Goal: Task Accomplishment & Management: Complete application form

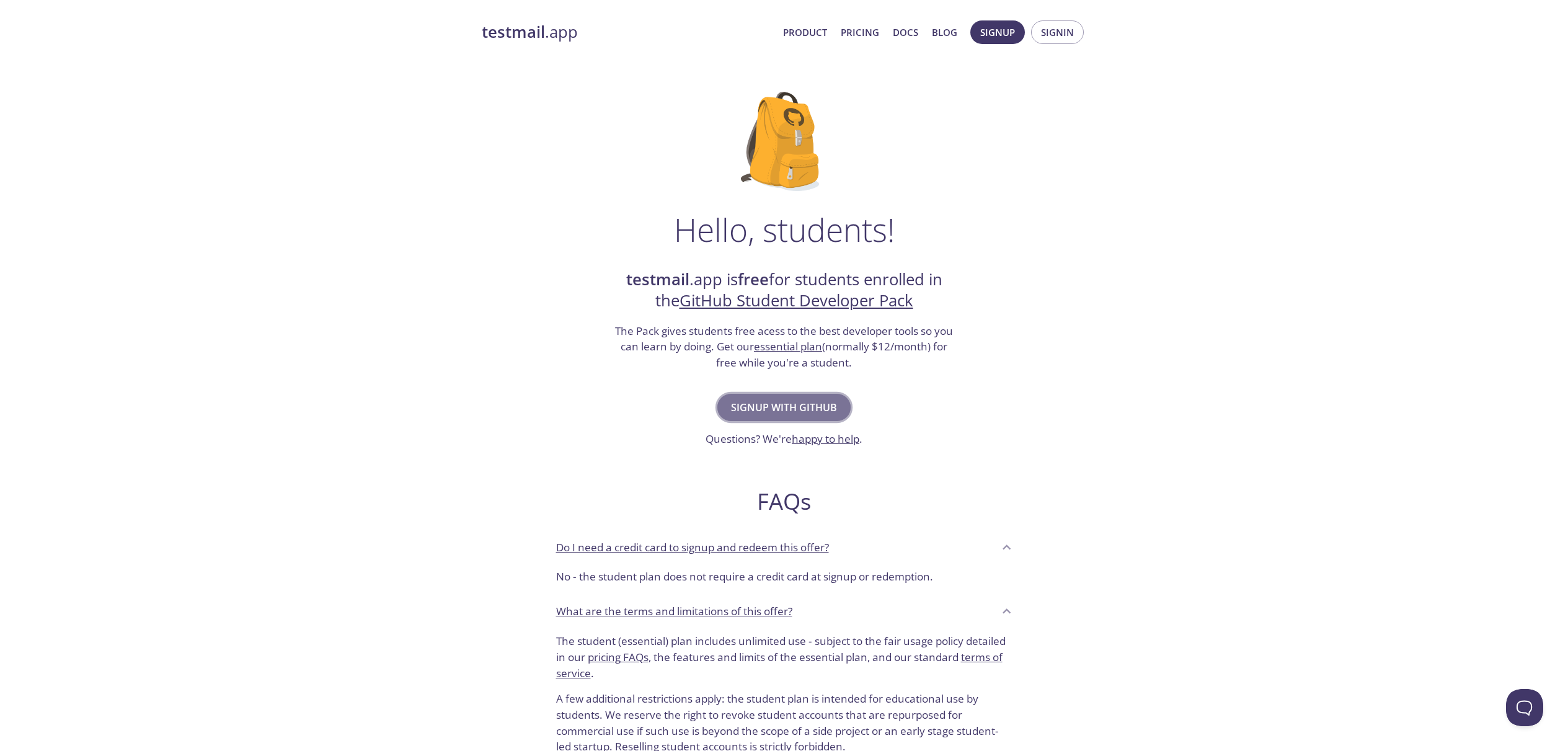
click at [807, 408] on span "Signup with GitHub" at bounding box center [784, 407] width 106 height 17
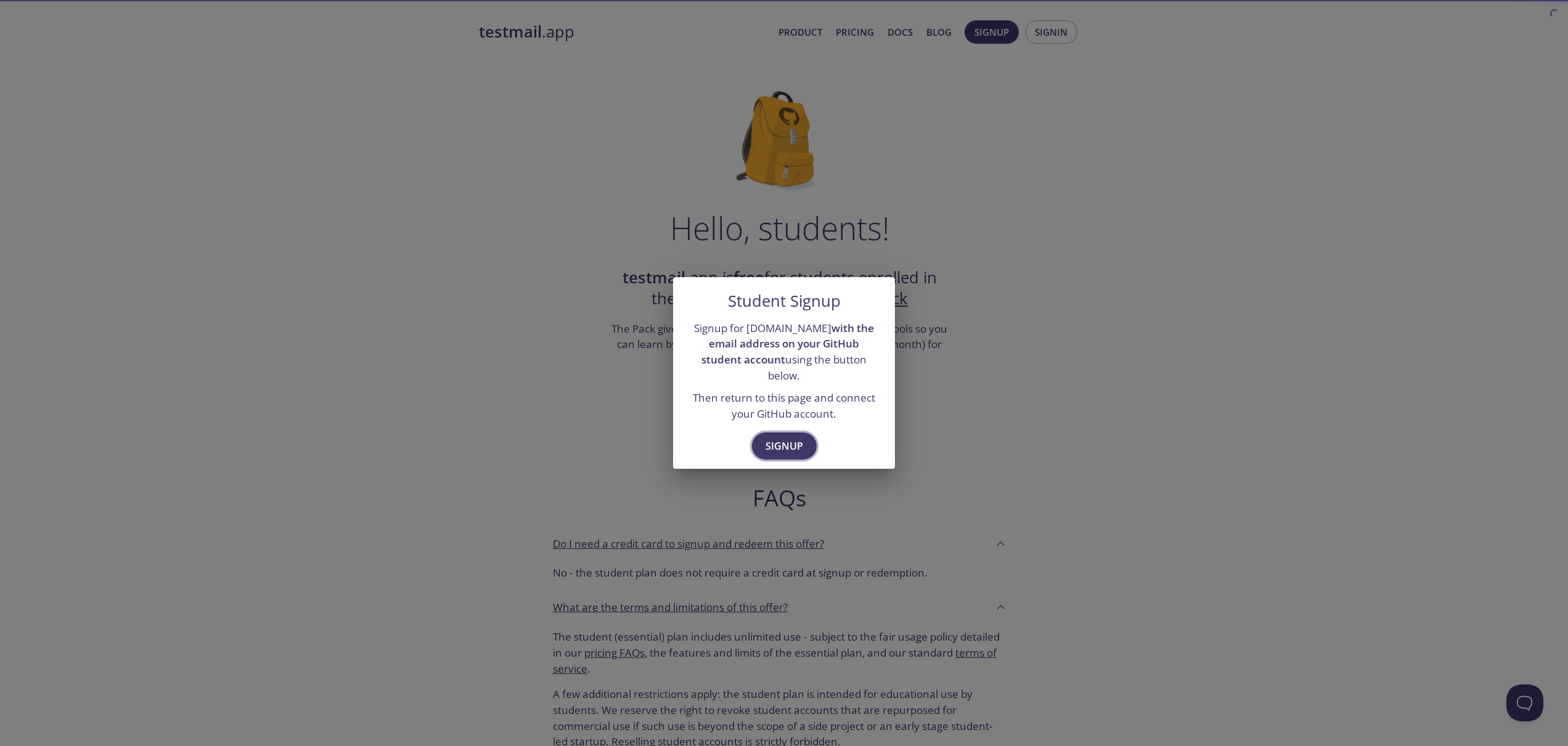
click at [786, 442] on span "Signup" at bounding box center [784, 446] width 37 height 17
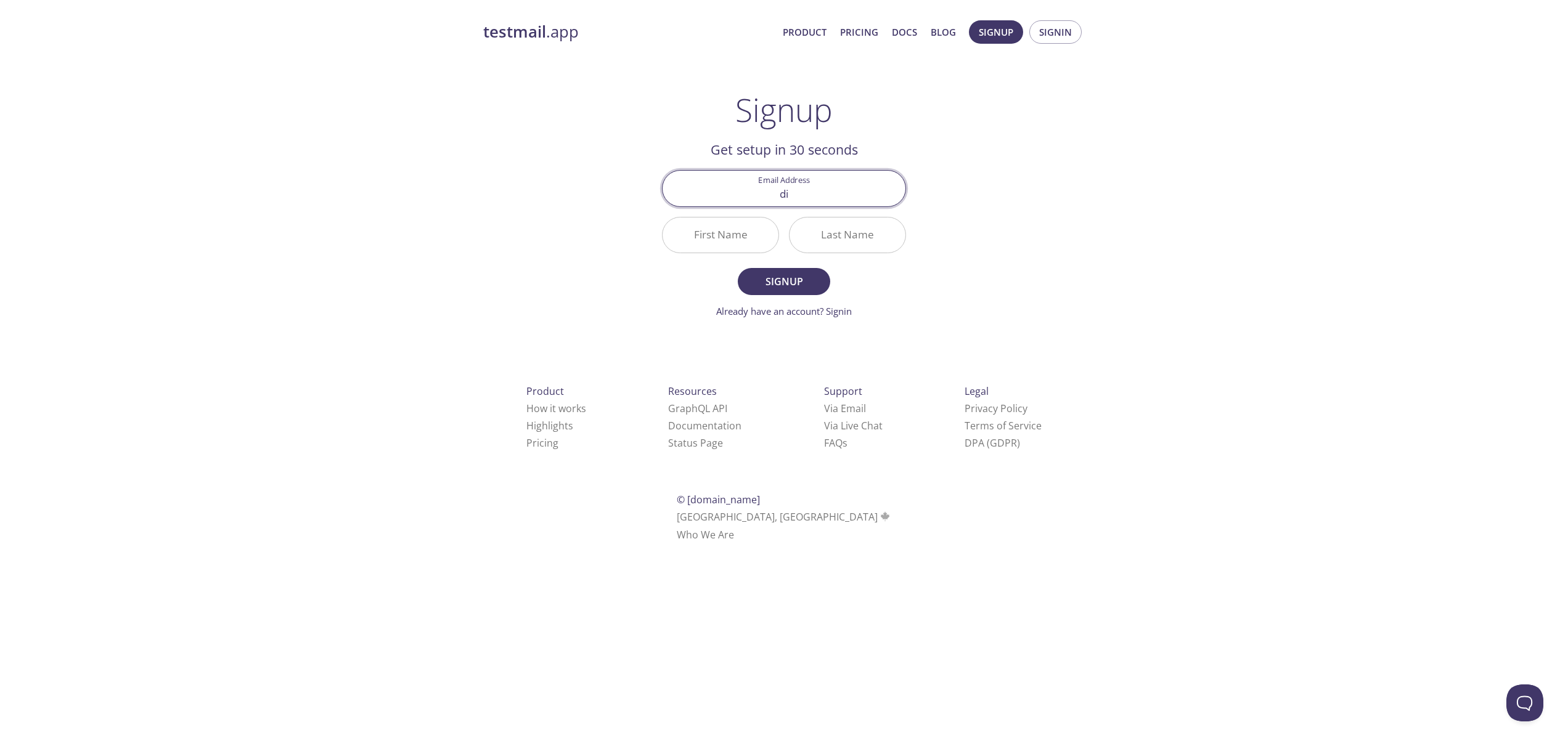
type input "d"
type input "[EMAIL_ADDRESS][DOMAIN_NAME]"
type input "Divya"
type input "Dashotar"
click at [784, 281] on button "Signup" at bounding box center [784, 281] width 93 height 27
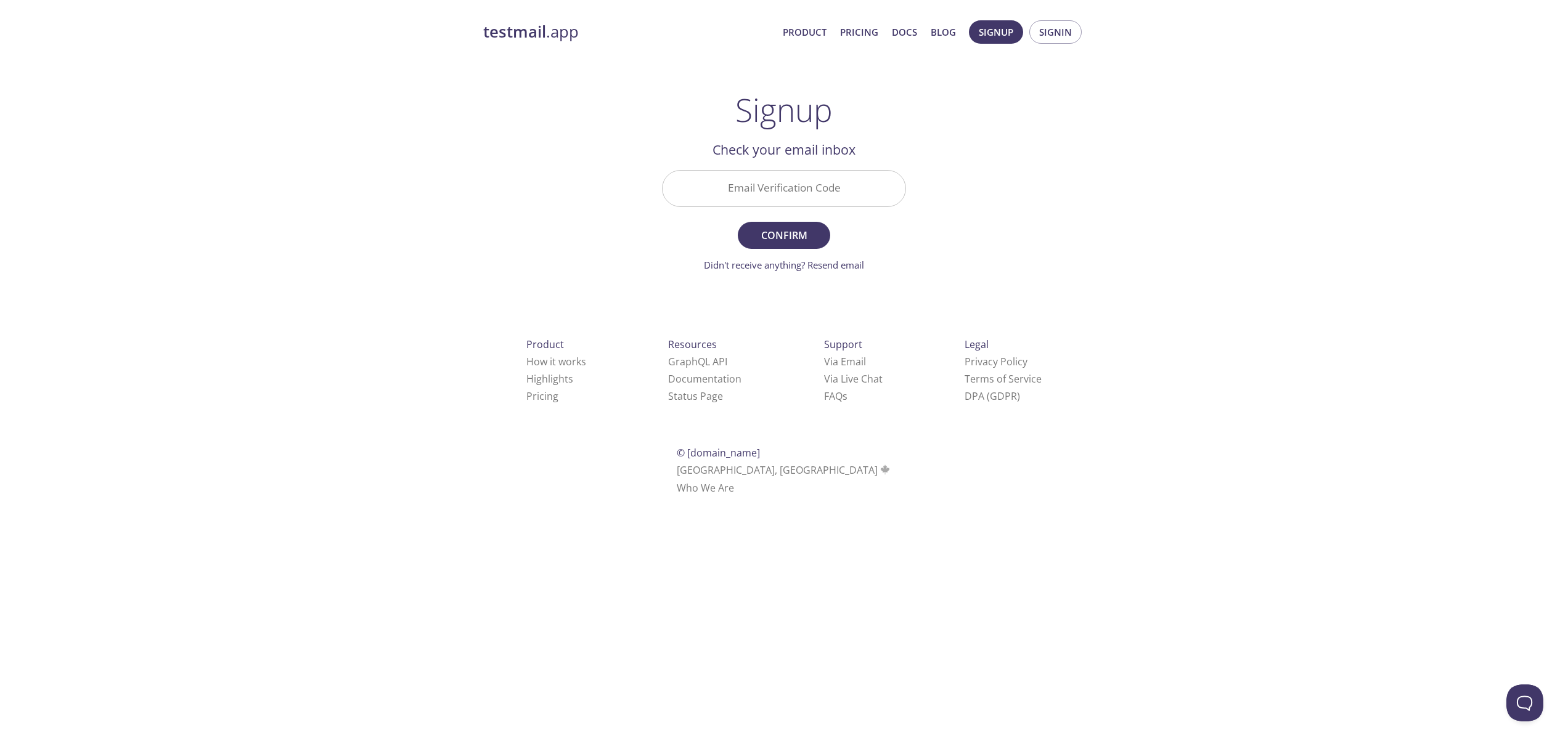
click at [806, 191] on input "Email Verification Code" at bounding box center [784, 188] width 243 height 36
type input "235UG22"
click at [784, 235] on button "Confirm" at bounding box center [784, 235] width 93 height 27
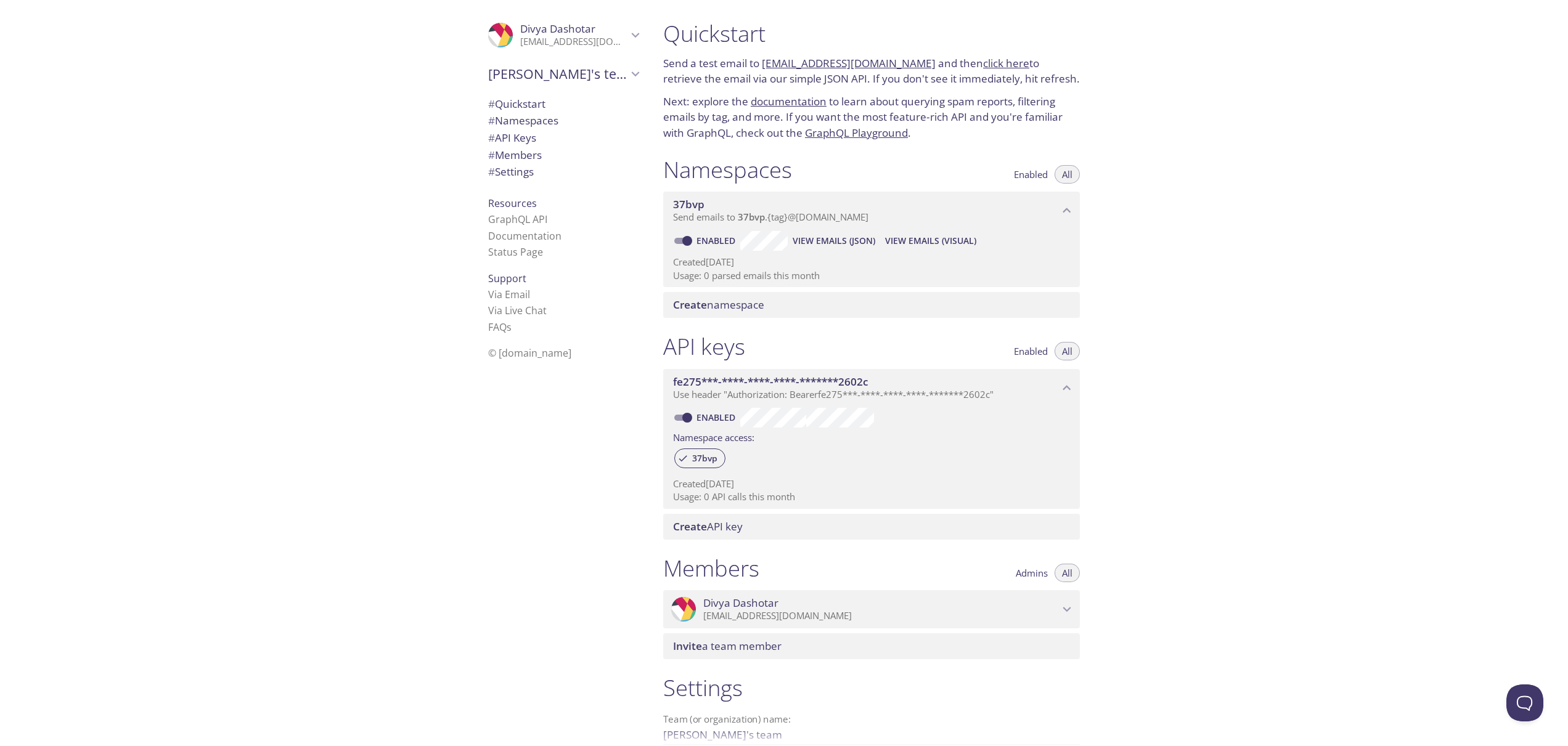
click at [587, 71] on span "[PERSON_NAME]'s team" at bounding box center [557, 74] width 140 height 17
drag, startPoint x: 667, startPoint y: 62, endPoint x: 730, endPoint y: 63, distance: 63.0
click at [730, 63] on p "Send a test email to [EMAIL_ADDRESS][DOMAIN_NAME] and then click here to retrie…" at bounding box center [871, 71] width 417 height 31
click at [684, 46] on h1 "Quickstart" at bounding box center [871, 34] width 417 height 28
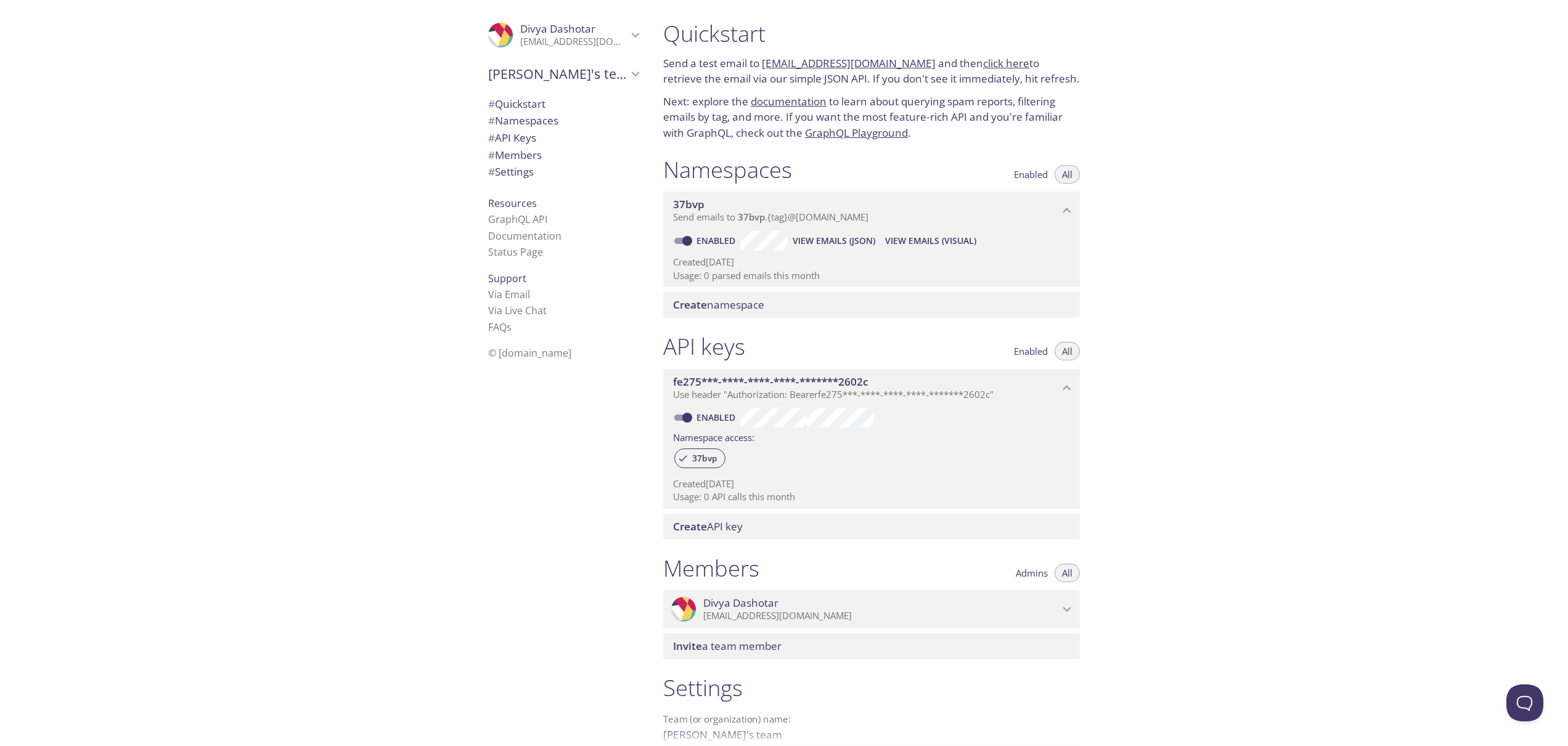
click at [608, 32] on span "[PERSON_NAME]" at bounding box center [574, 29] width 107 height 14
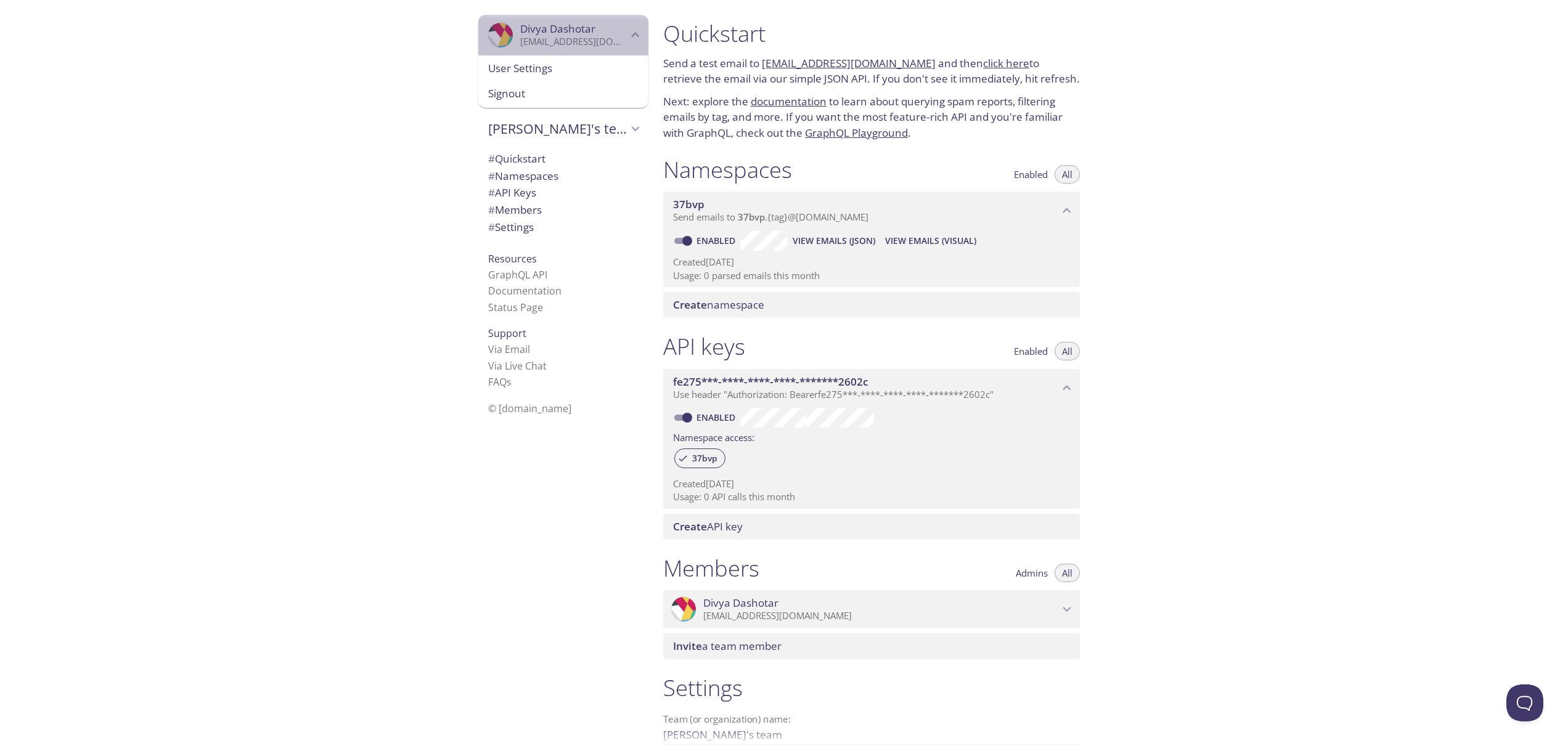
click at [608, 32] on span "[PERSON_NAME]" at bounding box center [574, 29] width 107 height 14
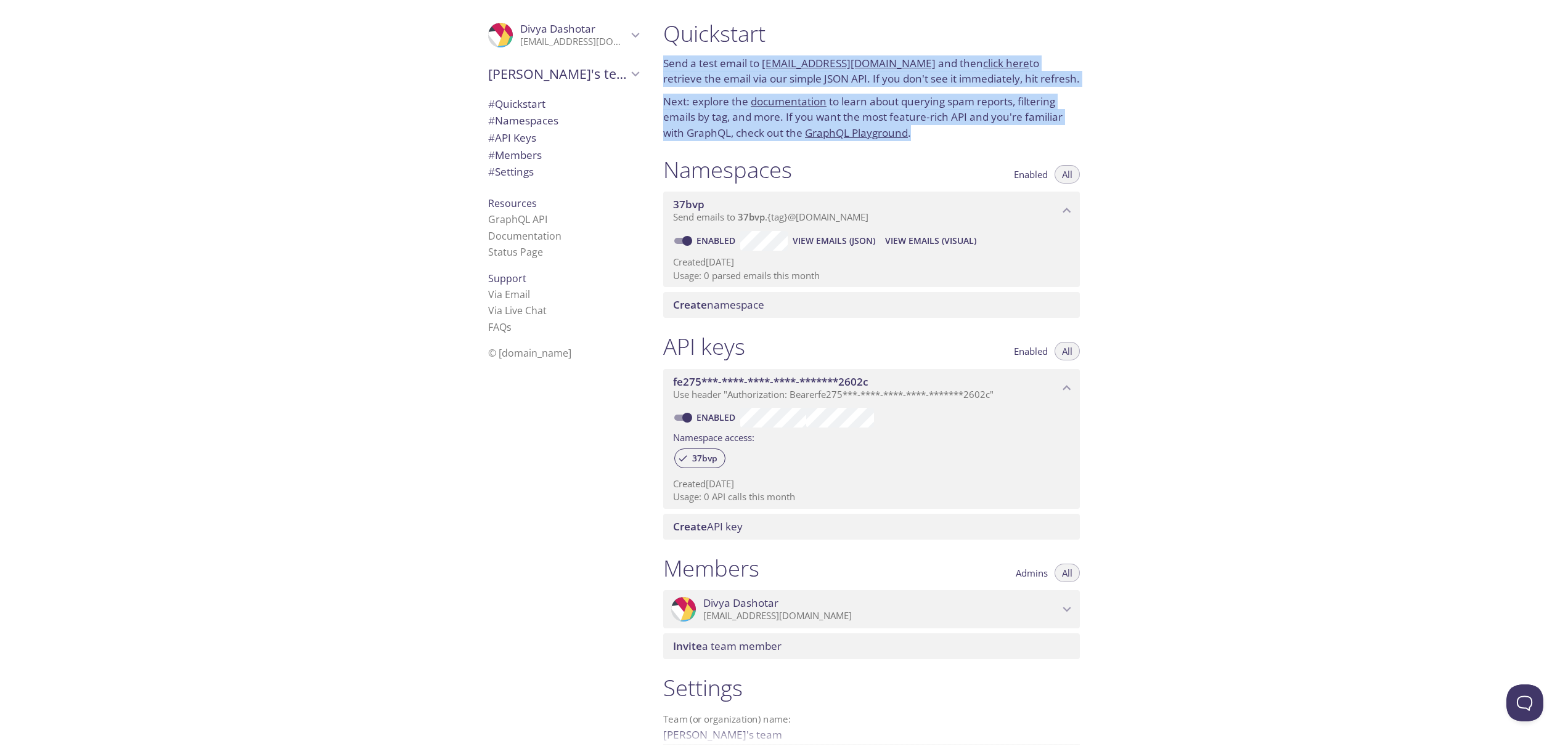
drag, startPoint x: 662, startPoint y: 63, endPoint x: 1024, endPoint y: 133, distance: 368.7
click at [1024, 133] on div "Quickstart Send a test email to [EMAIL_ADDRESS][DOMAIN_NAME] and then click her…" at bounding box center [871, 80] width 436 height 136
click at [1096, 127] on div "Quickstart Send a test email to [EMAIL_ADDRESS][DOMAIN_NAME] and then click her…" at bounding box center [876, 373] width 446 height 746
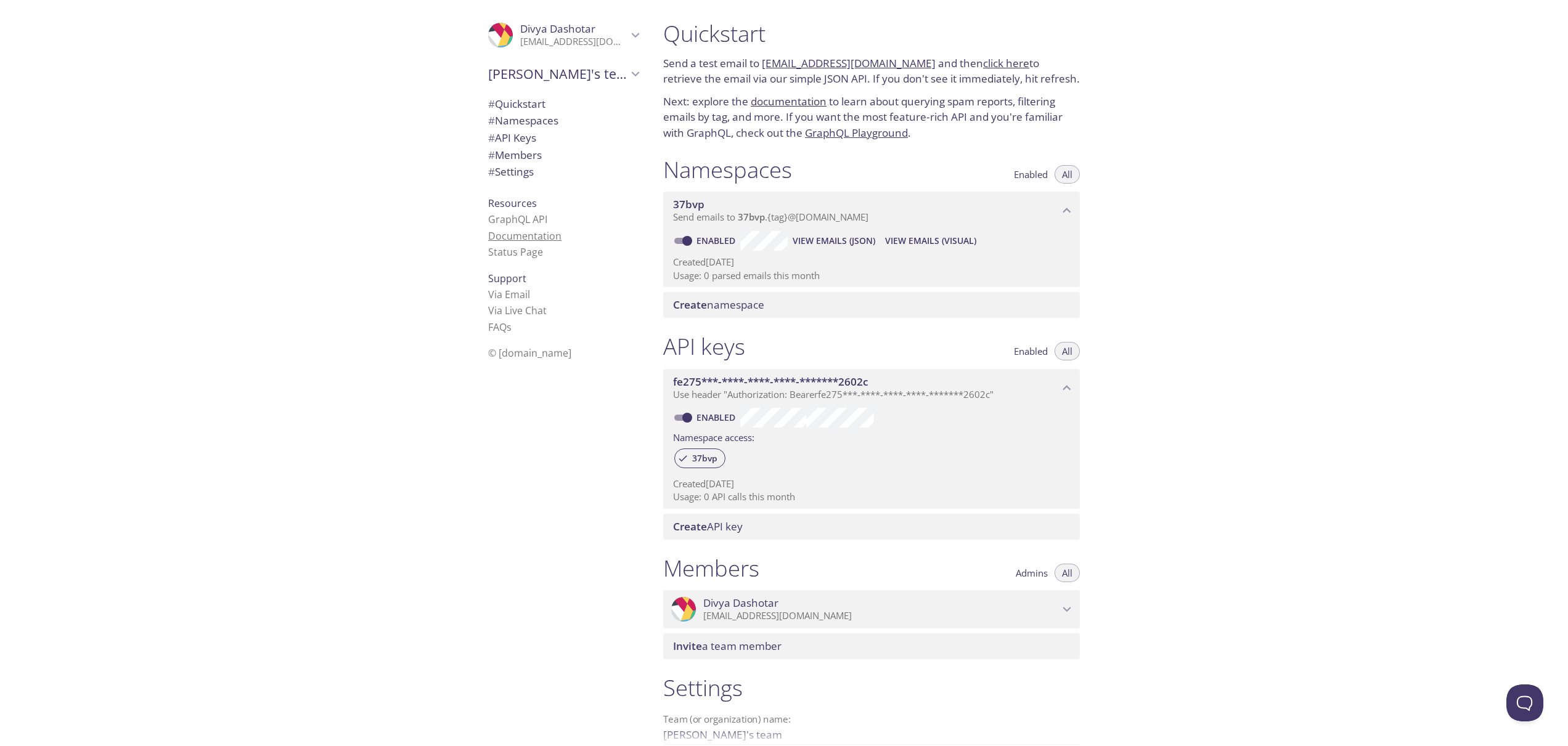
click at [509, 232] on link "Documentation" at bounding box center [524, 236] width 74 height 14
